Goal: Transaction & Acquisition: Book appointment/travel/reservation

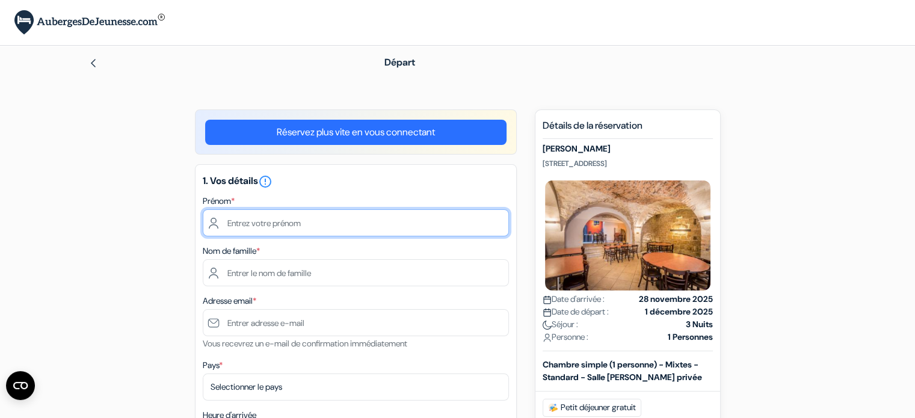
click at [268, 224] on input "text" at bounding box center [356, 222] width 306 height 27
type input "[PERSON_NAME]"
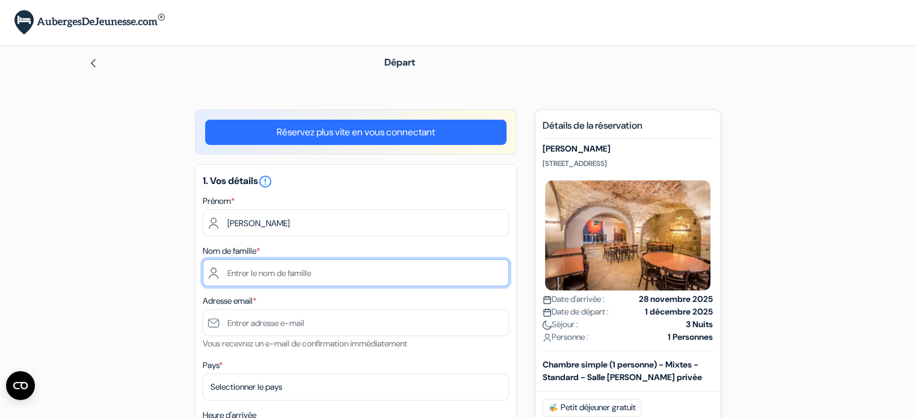
click at [252, 267] on input "text" at bounding box center [356, 272] width 306 height 27
type input "VERGNE"
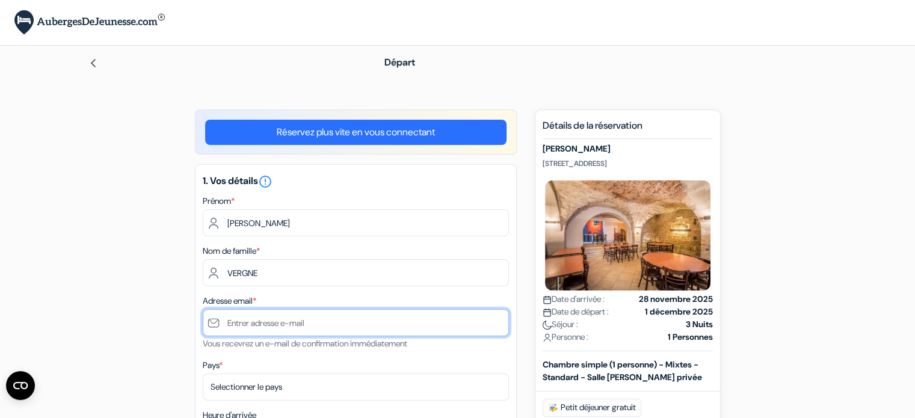
click at [234, 322] on input "text" at bounding box center [356, 322] width 306 height 27
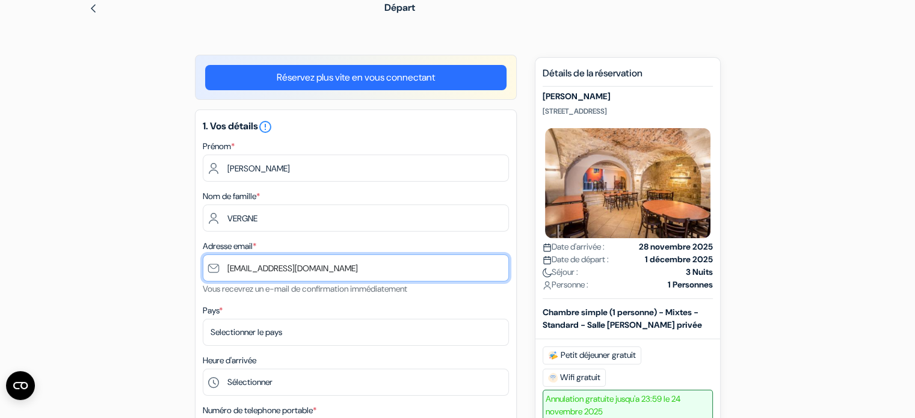
scroll to position [120, 0]
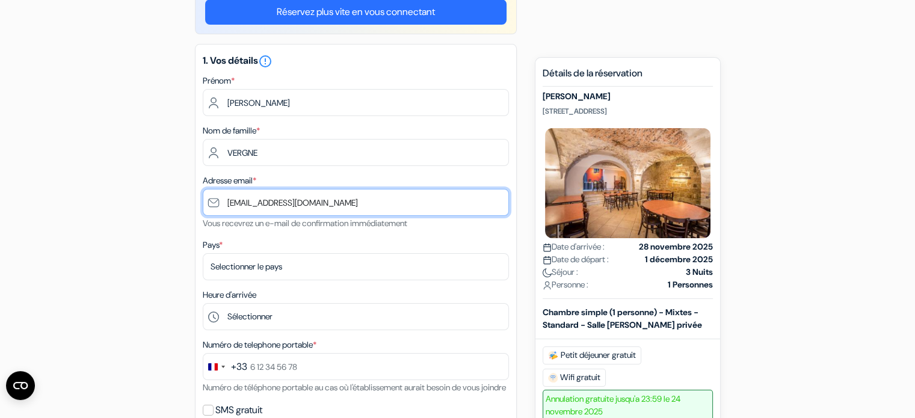
type input "[EMAIL_ADDRESS][DOMAIN_NAME]"
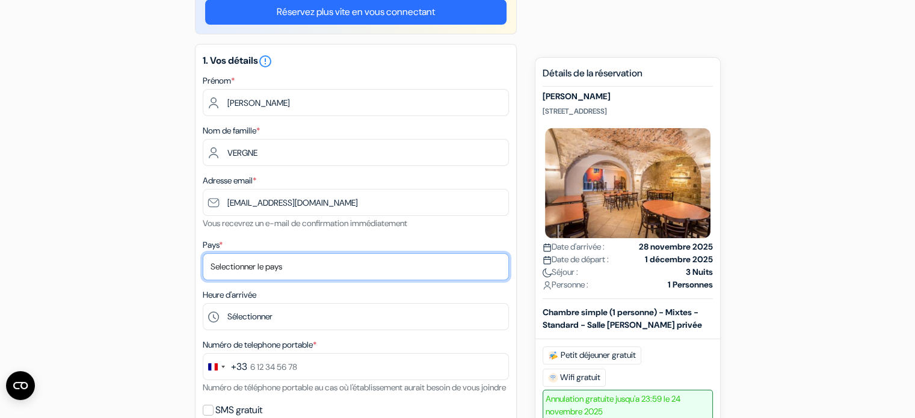
click at [254, 259] on select "Selectionner le pays Abkhazie [GEOGRAPHIC_DATA] [GEOGRAPHIC_DATA] Du [GEOGRAPHI…" at bounding box center [356, 266] width 306 height 27
select select "67"
click at [203, 254] on select "Selectionner le pays Abkhazie [GEOGRAPHIC_DATA] [GEOGRAPHIC_DATA] Du [GEOGRAPHI…" at bounding box center [356, 266] width 306 height 27
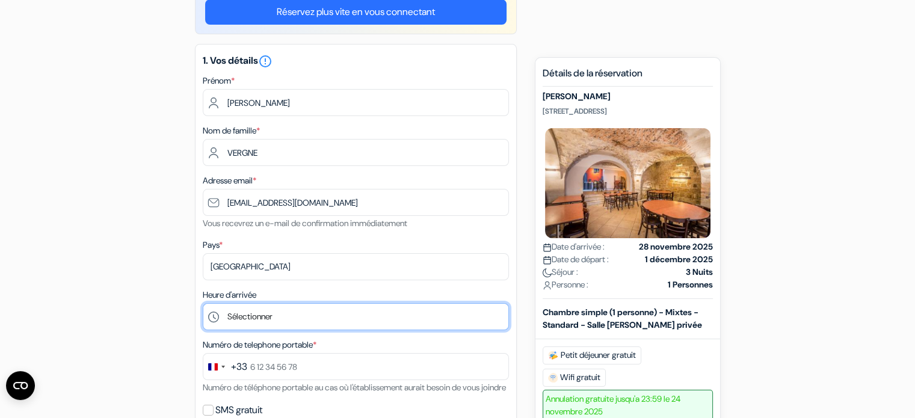
click at [255, 312] on select "Sélectionner 1:00 2:00 3:00 4:00 5:00 6:00 7:00 8:00 9:00 10:00 11:00 12:00 13:…" at bounding box center [356, 316] width 306 height 27
select select "10"
click at [203, 304] on select "Sélectionner 1:00 2:00 3:00 4:00 5:00 6:00 7:00 8:00 9:00 10:00 11:00 12:00 13:…" at bounding box center [356, 316] width 306 height 27
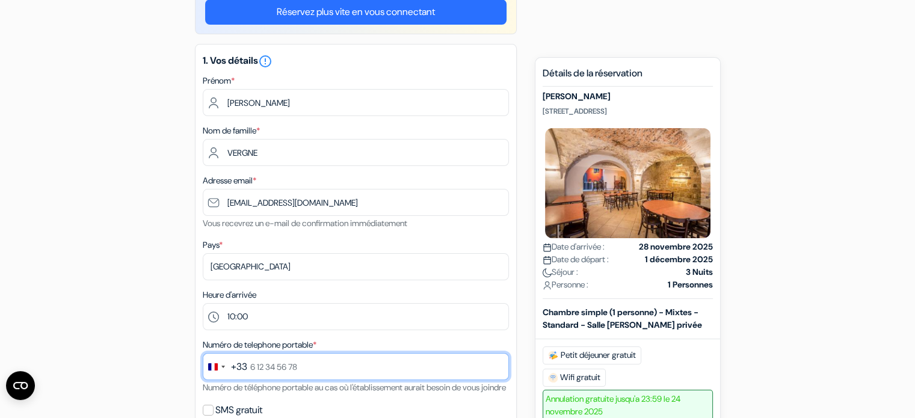
click at [256, 368] on input "text" at bounding box center [356, 366] width 306 height 27
type input "6 85 68 50 62"
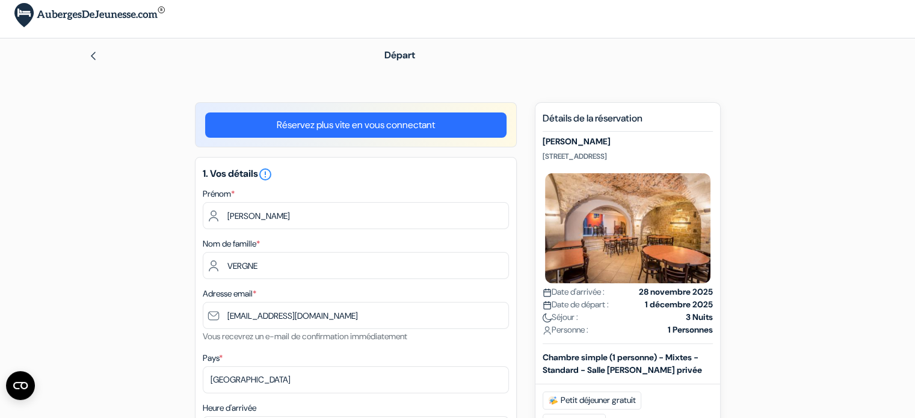
scroll to position [0, 0]
